Goal: Task Accomplishment & Management: Manage account settings

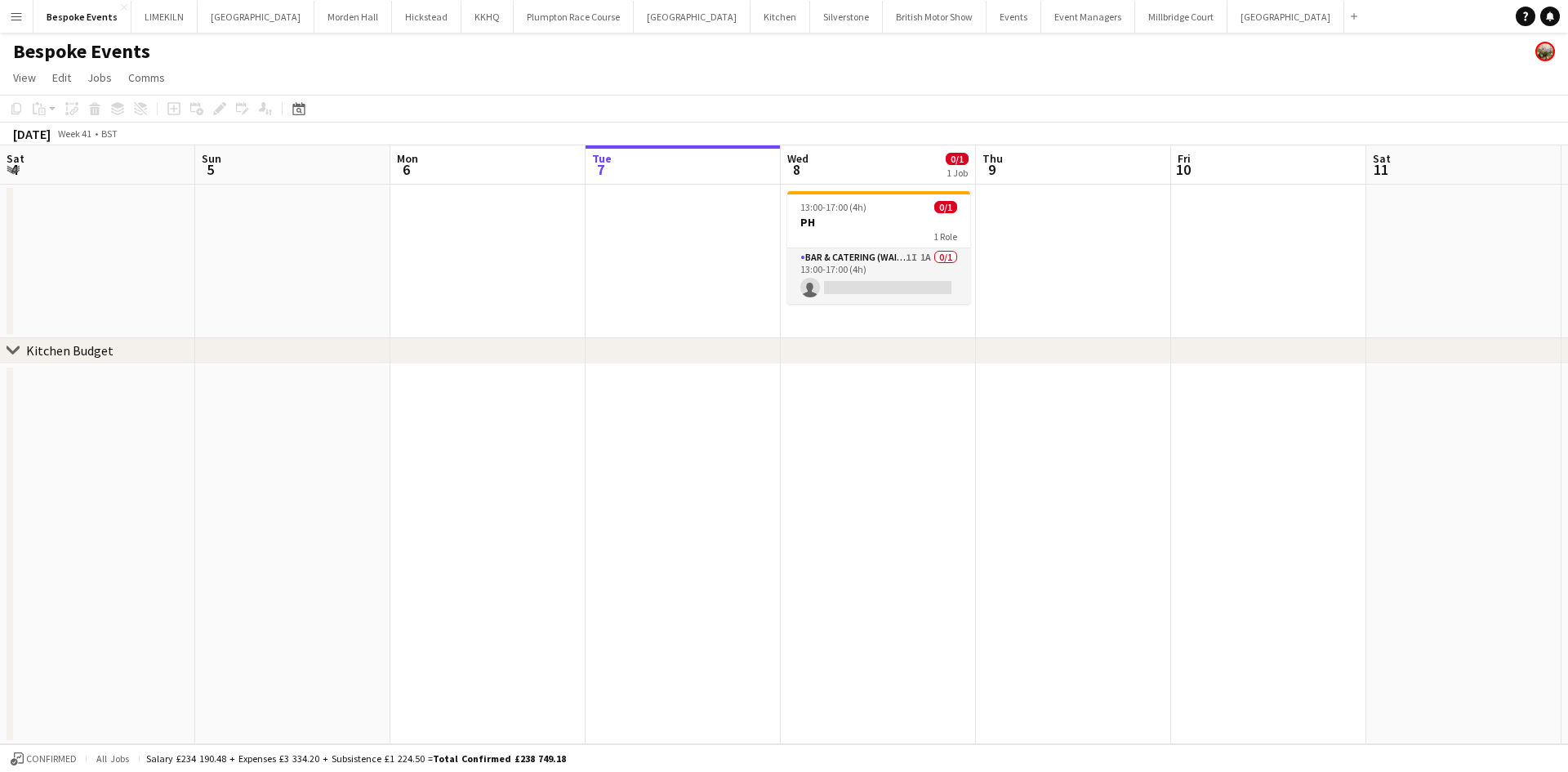
scroll to position [0, 390]
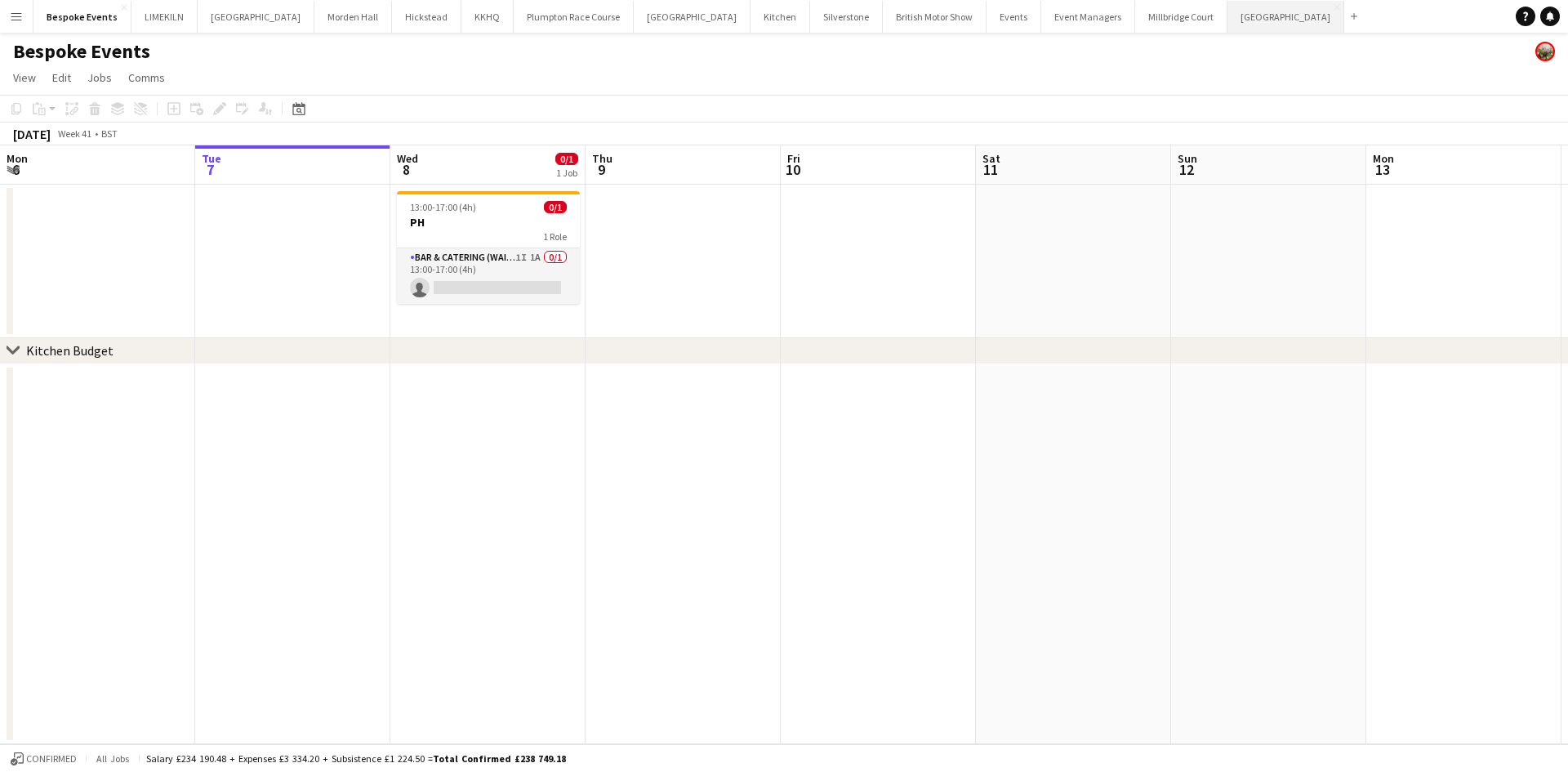
click at [1228, 7] on button "[GEOGRAPHIC_DATA] Close" at bounding box center [1286, 17] width 117 height 31
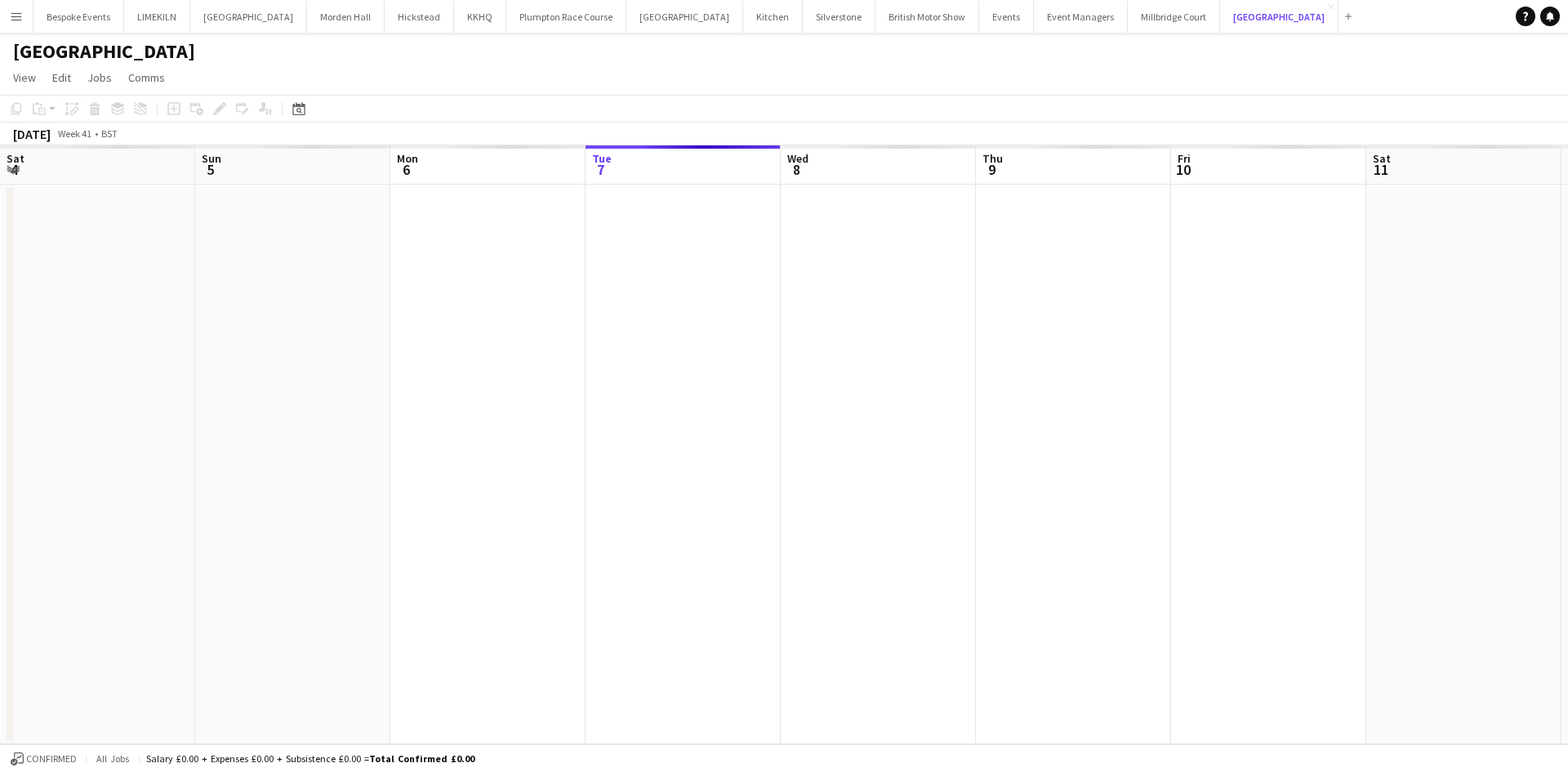
scroll to position [0, 390]
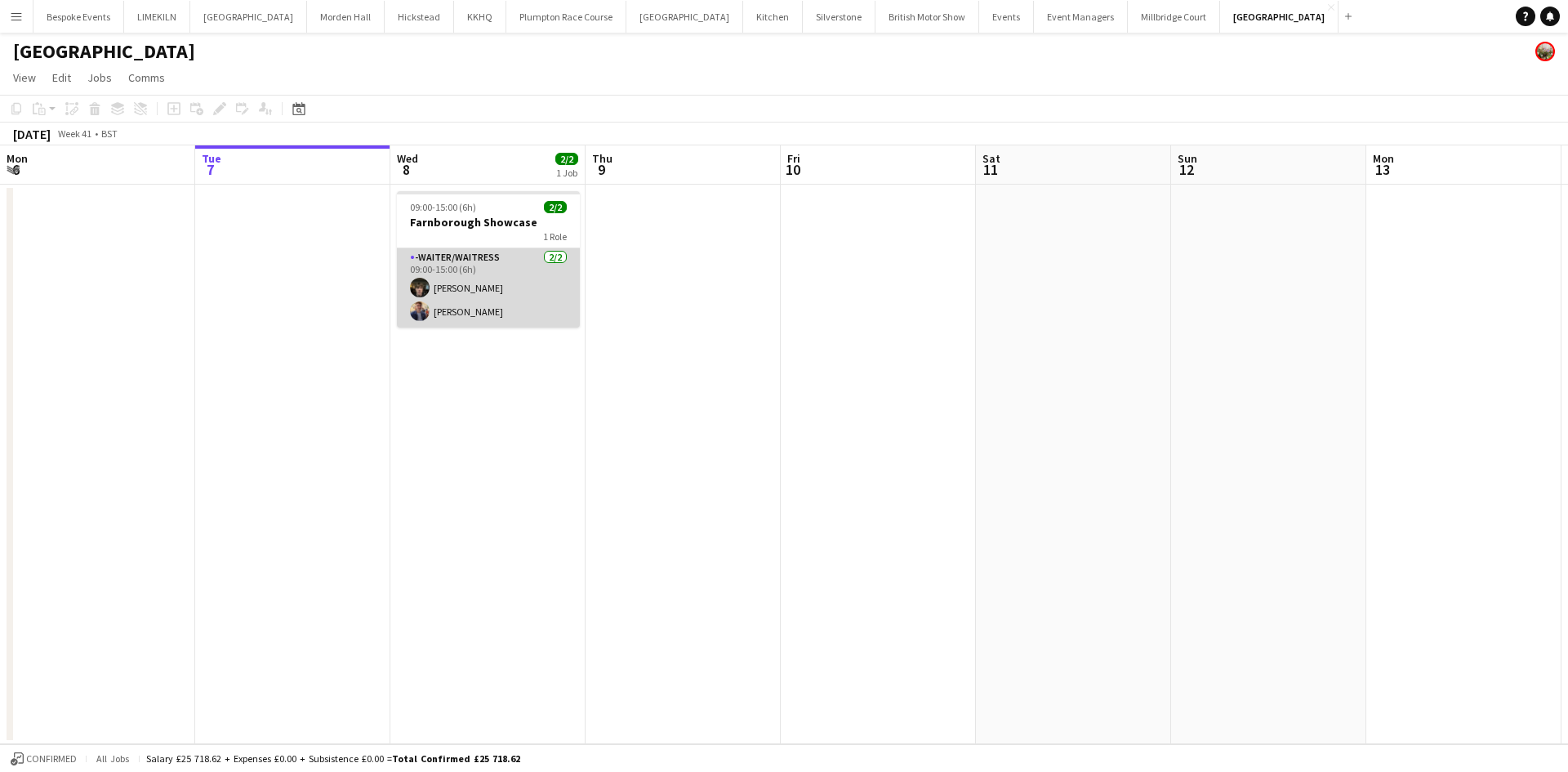
click at [470, 309] on app-card-role "-Waiter/Waitress [DATE] 09:00-15:00 (6h) [PERSON_NAME] [PERSON_NAME]" at bounding box center [489, 288] width 183 height 80
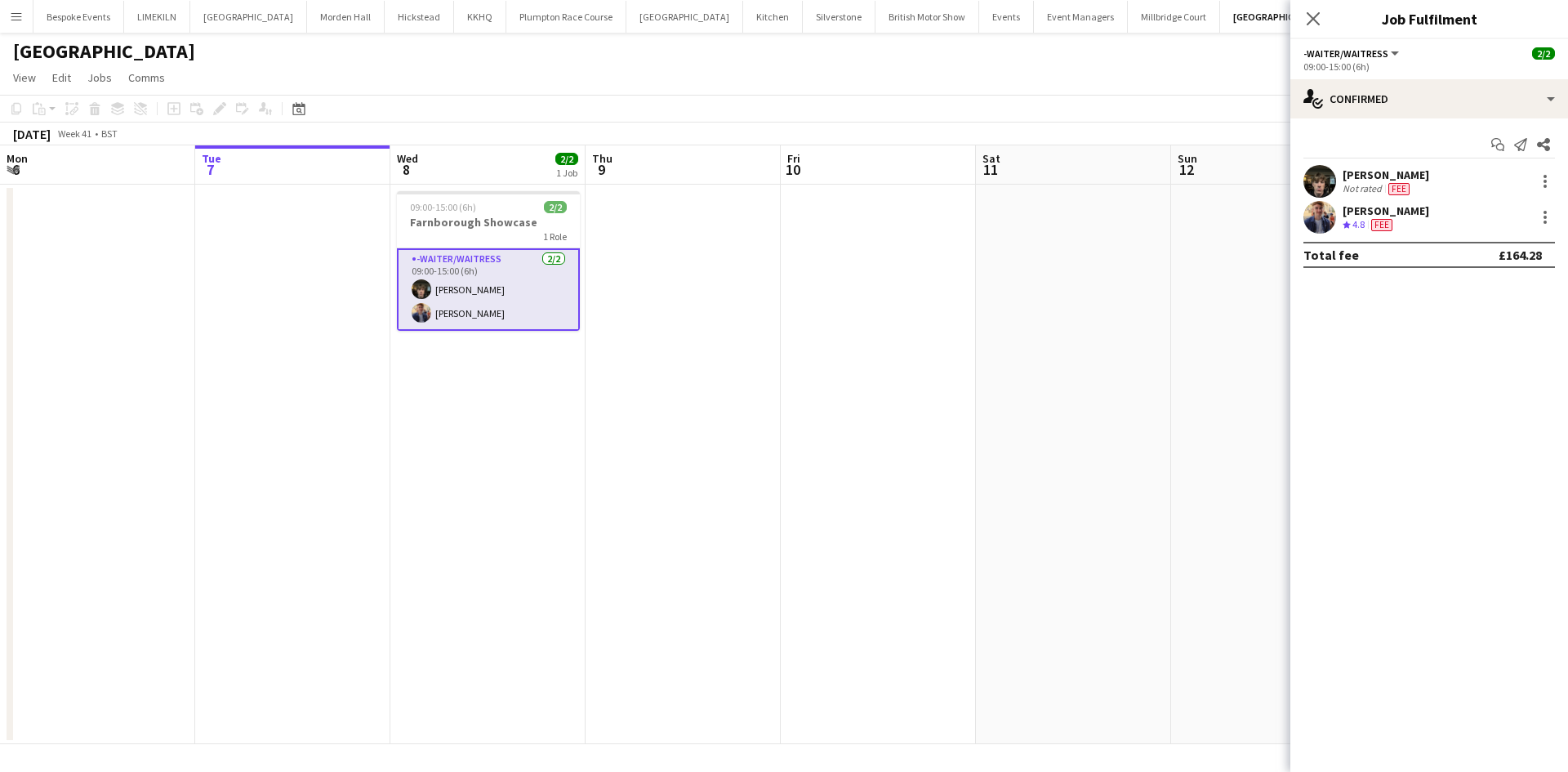
click at [1329, 174] on app-user-avatar at bounding box center [1319, 181] width 32 height 32
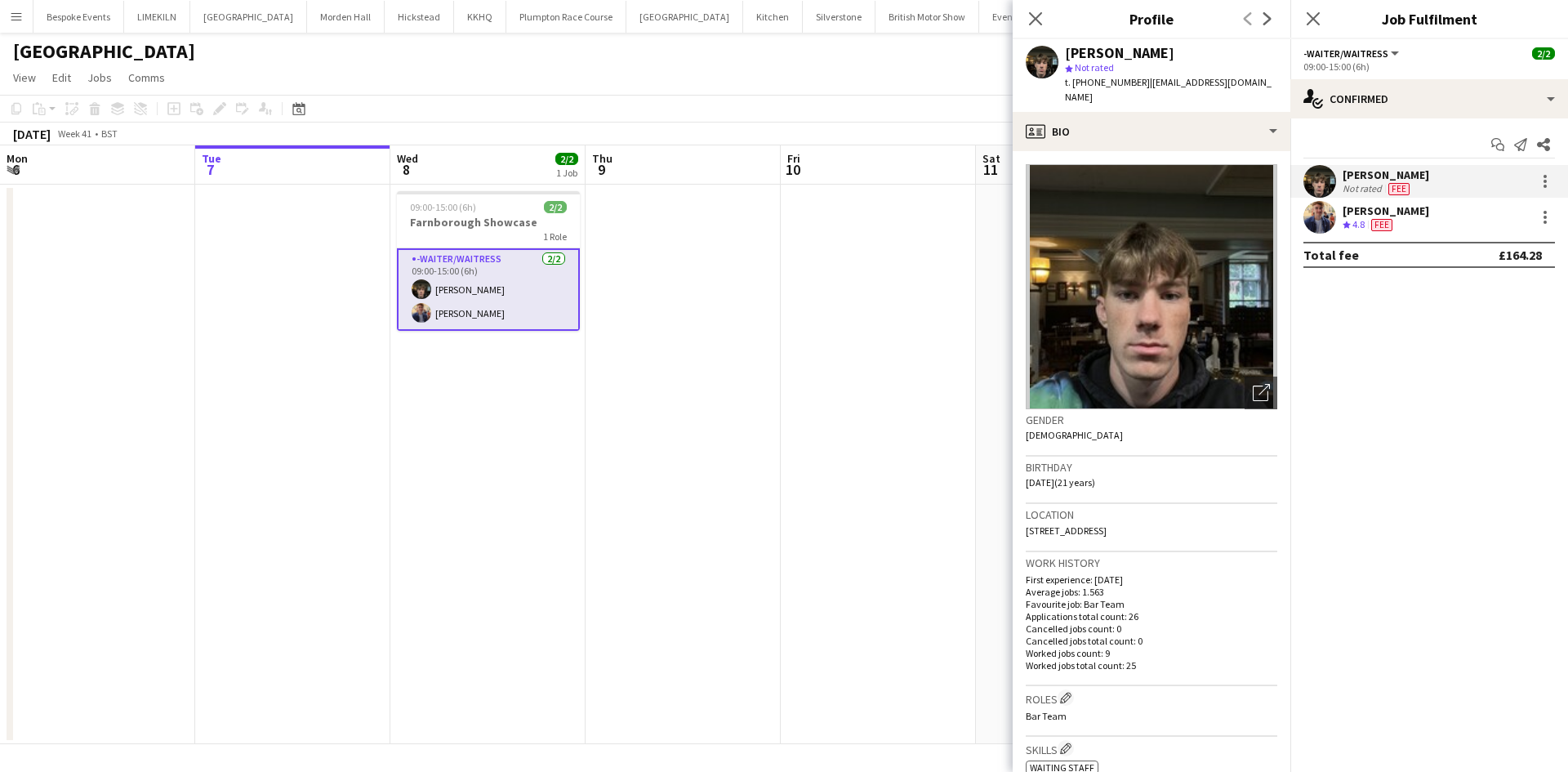
click at [815, 509] on app-date-cell at bounding box center [878, 464] width 196 height 560
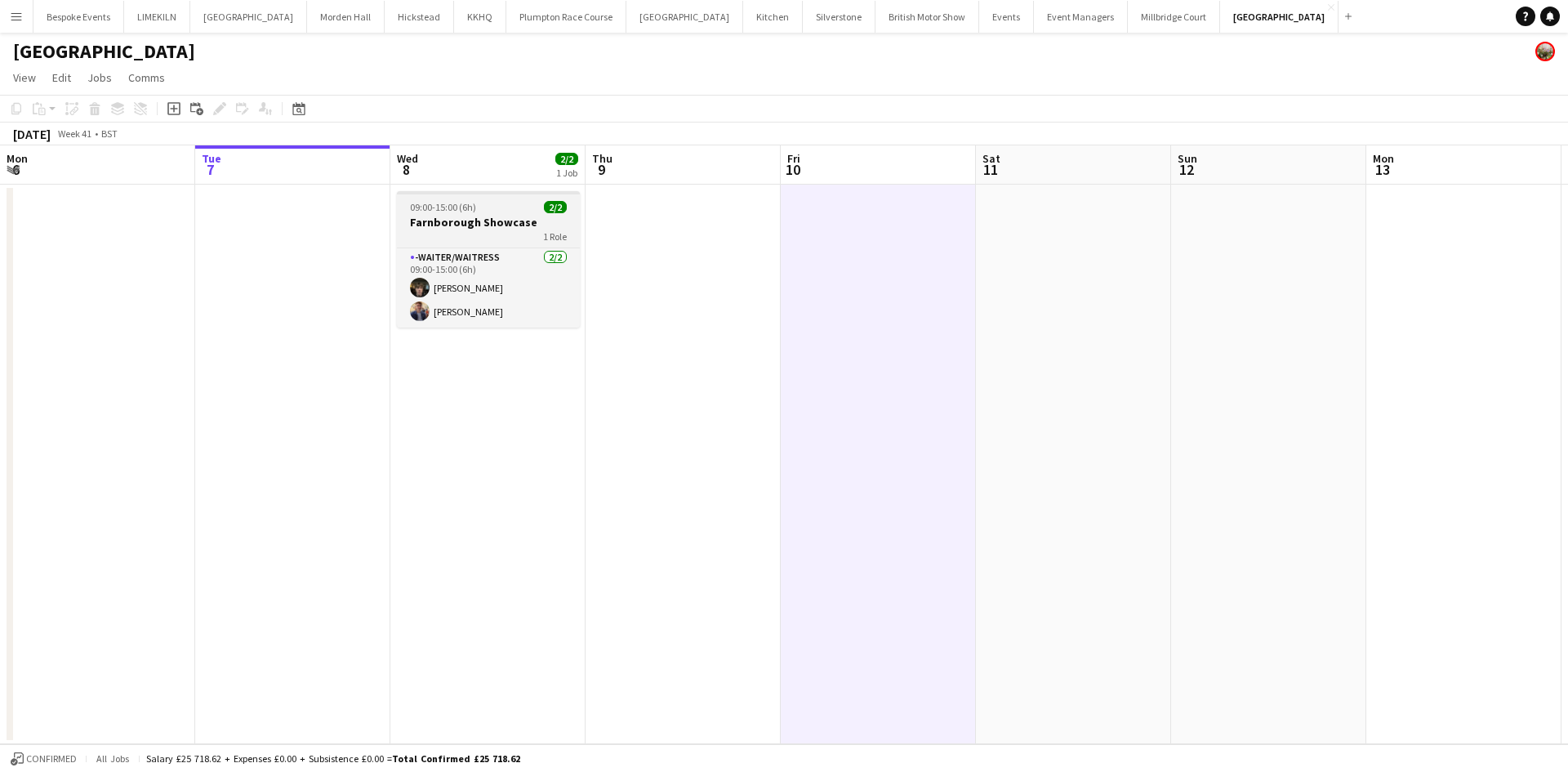
click at [428, 228] on h3 "Farnborough Showcase" at bounding box center [489, 221] width 183 height 15
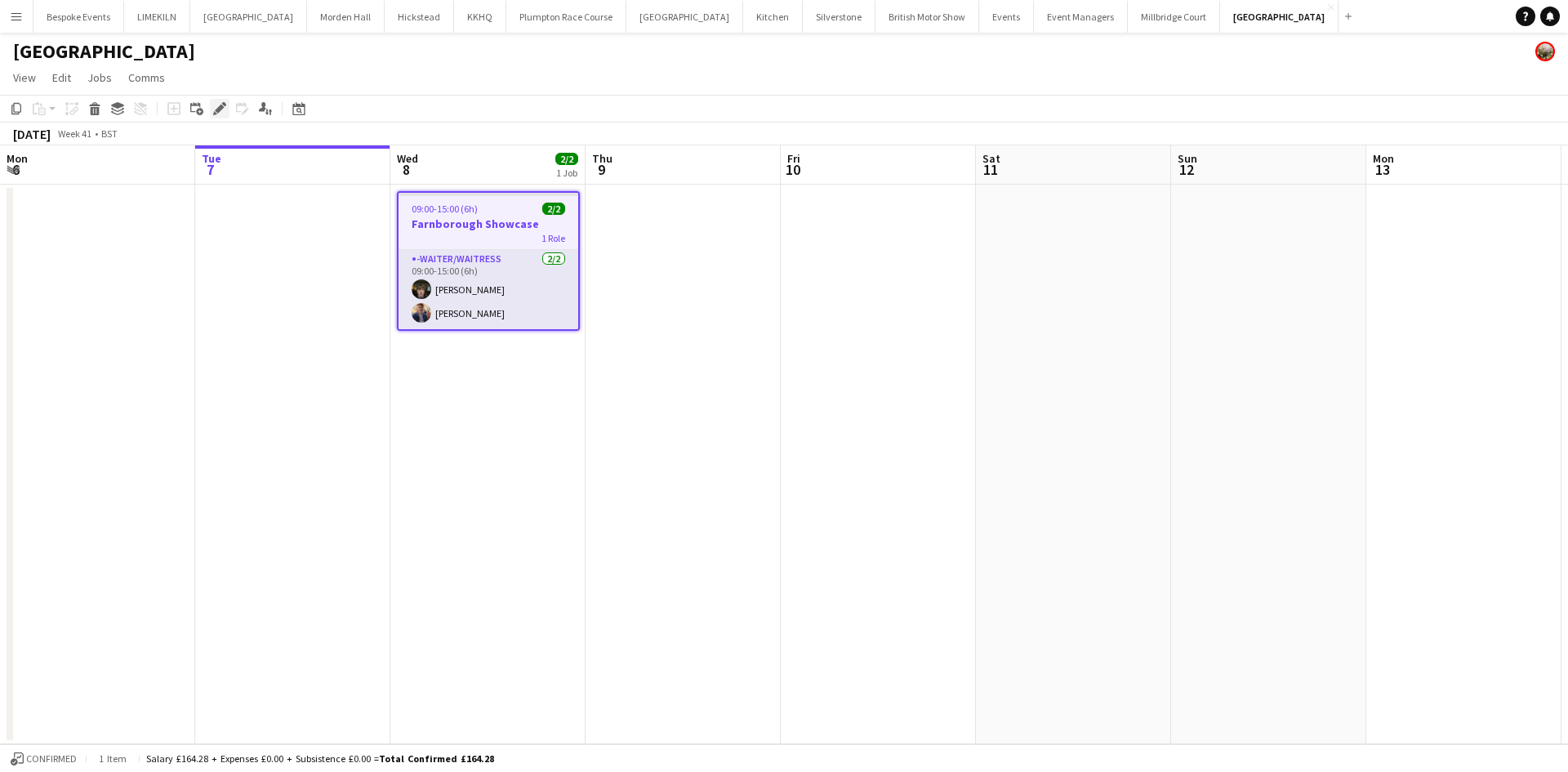
click at [221, 109] on icon at bounding box center [218, 108] width 9 height 9
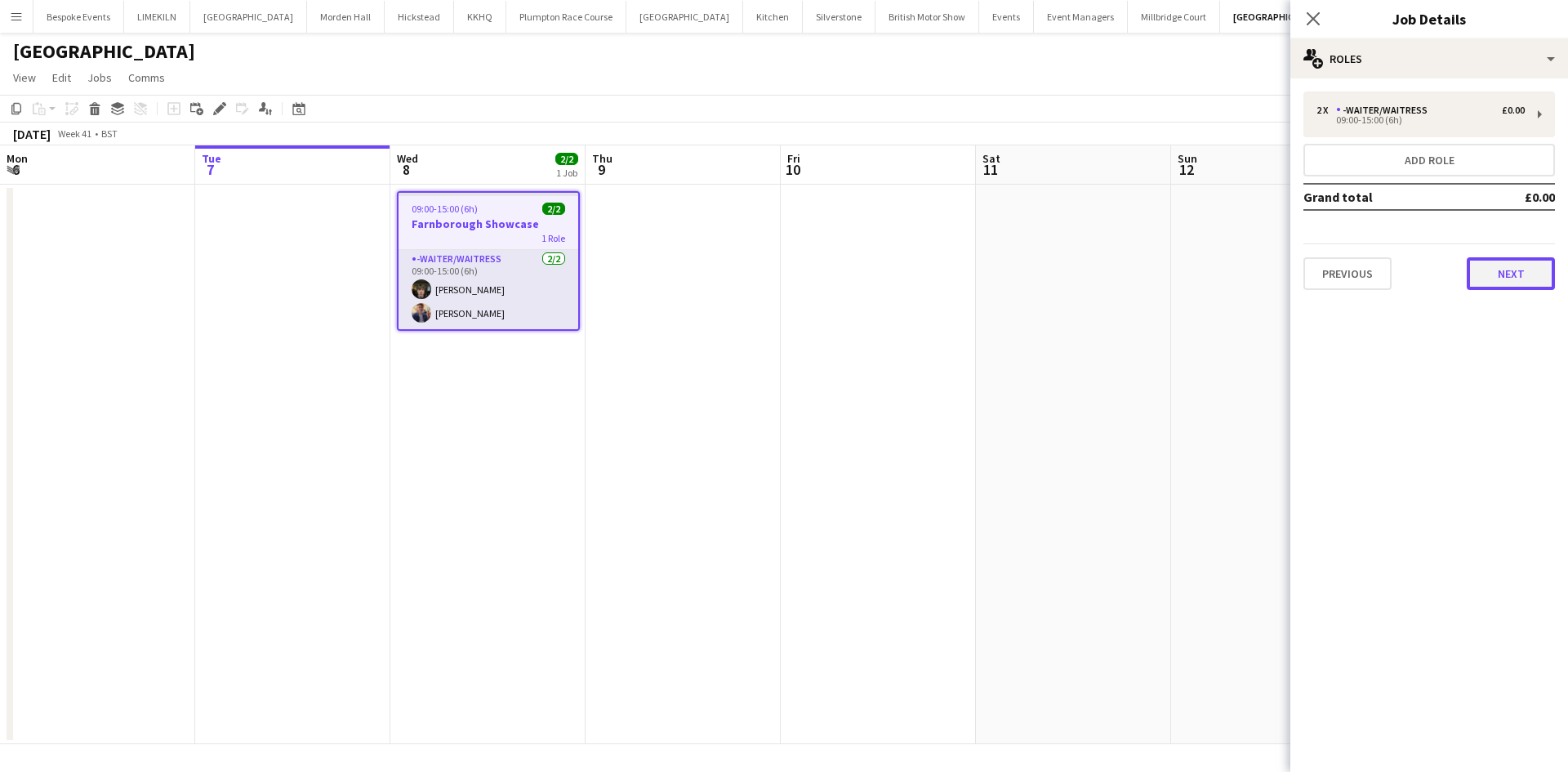
click at [1474, 262] on button "Next" at bounding box center [1511, 273] width 88 height 32
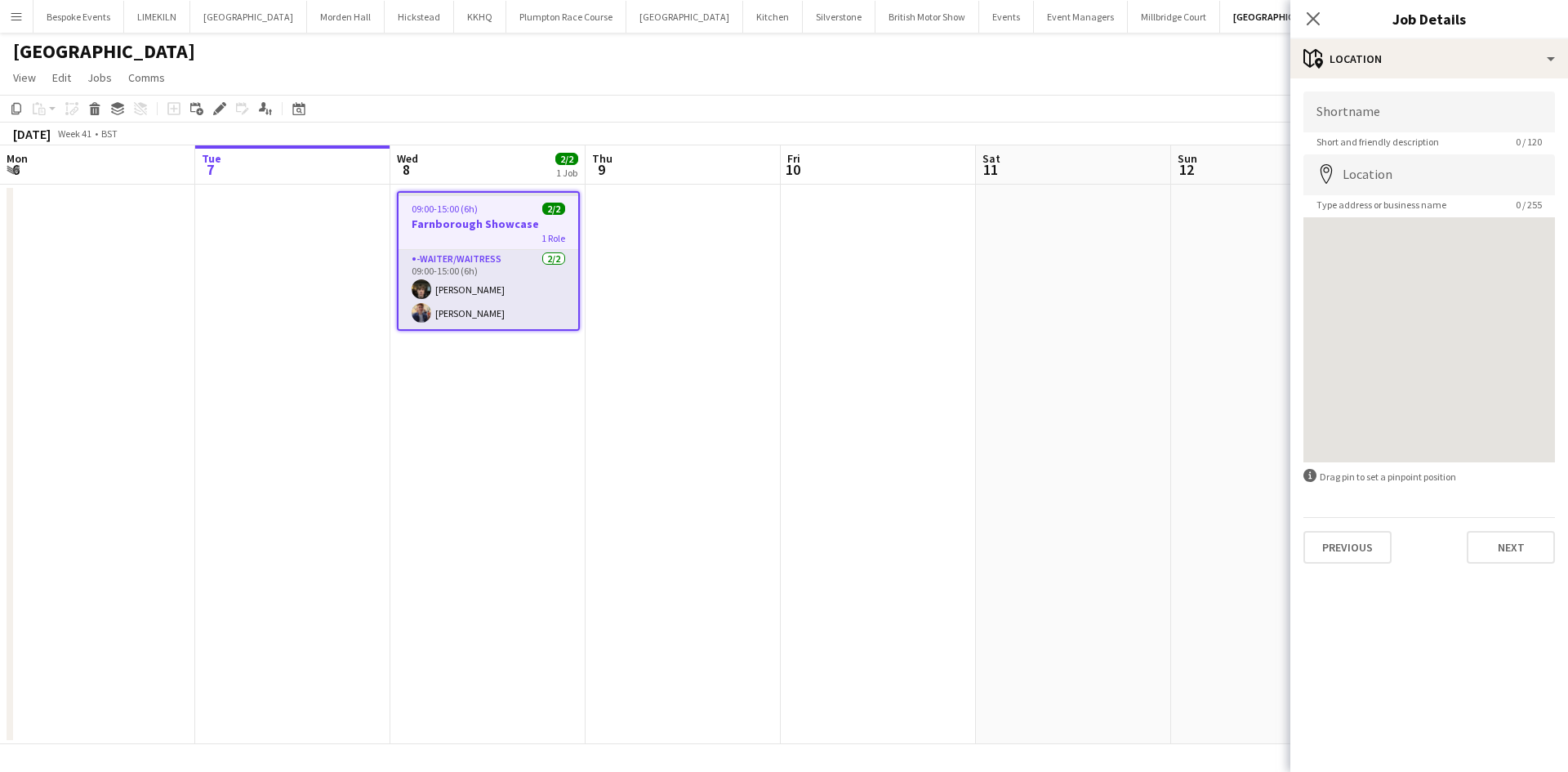
click at [938, 303] on app-date-cell at bounding box center [878, 464] width 196 height 560
